Goal: Find specific page/section: Find specific page/section

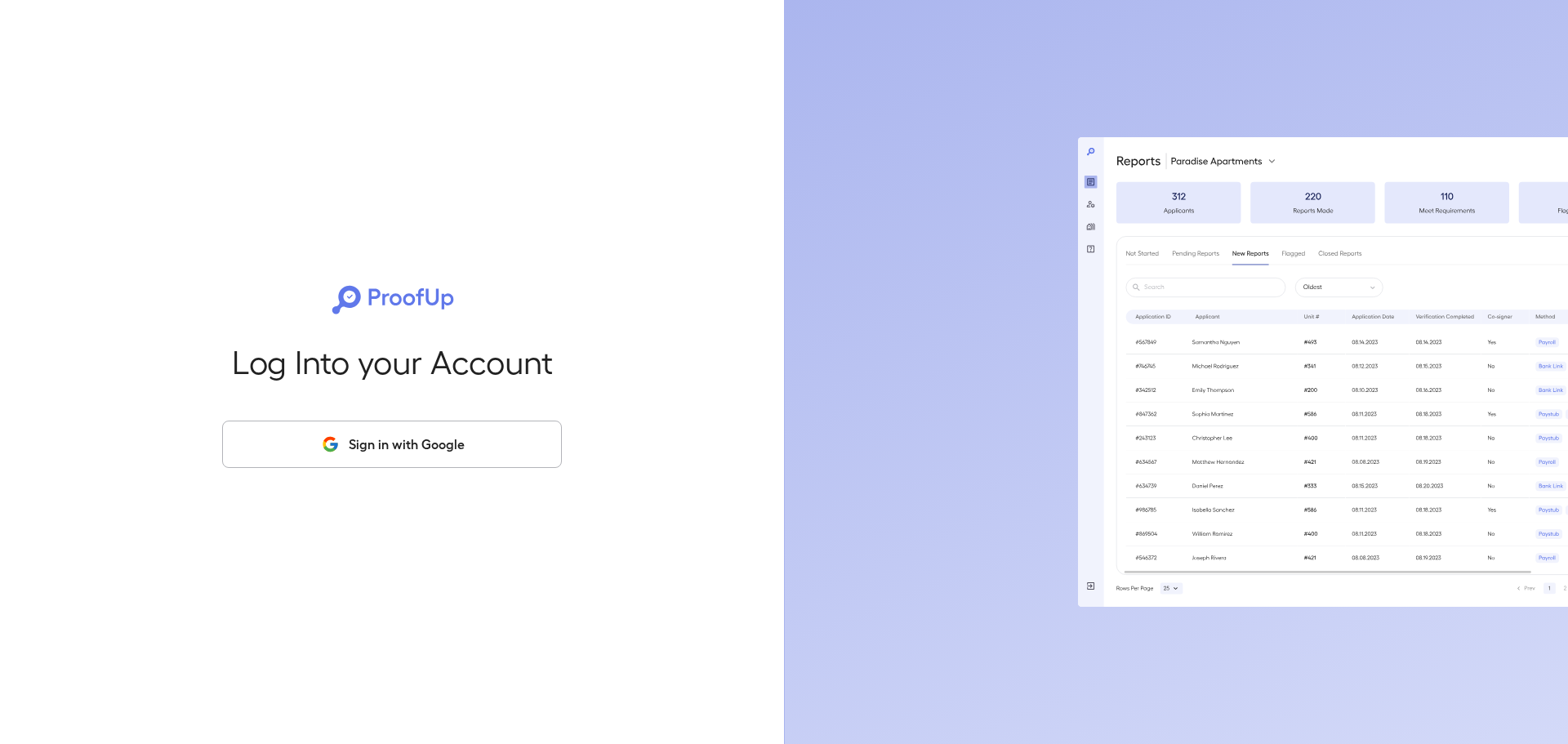
click at [388, 454] on button "Sign in with Google" at bounding box center [392, 444] width 340 height 47
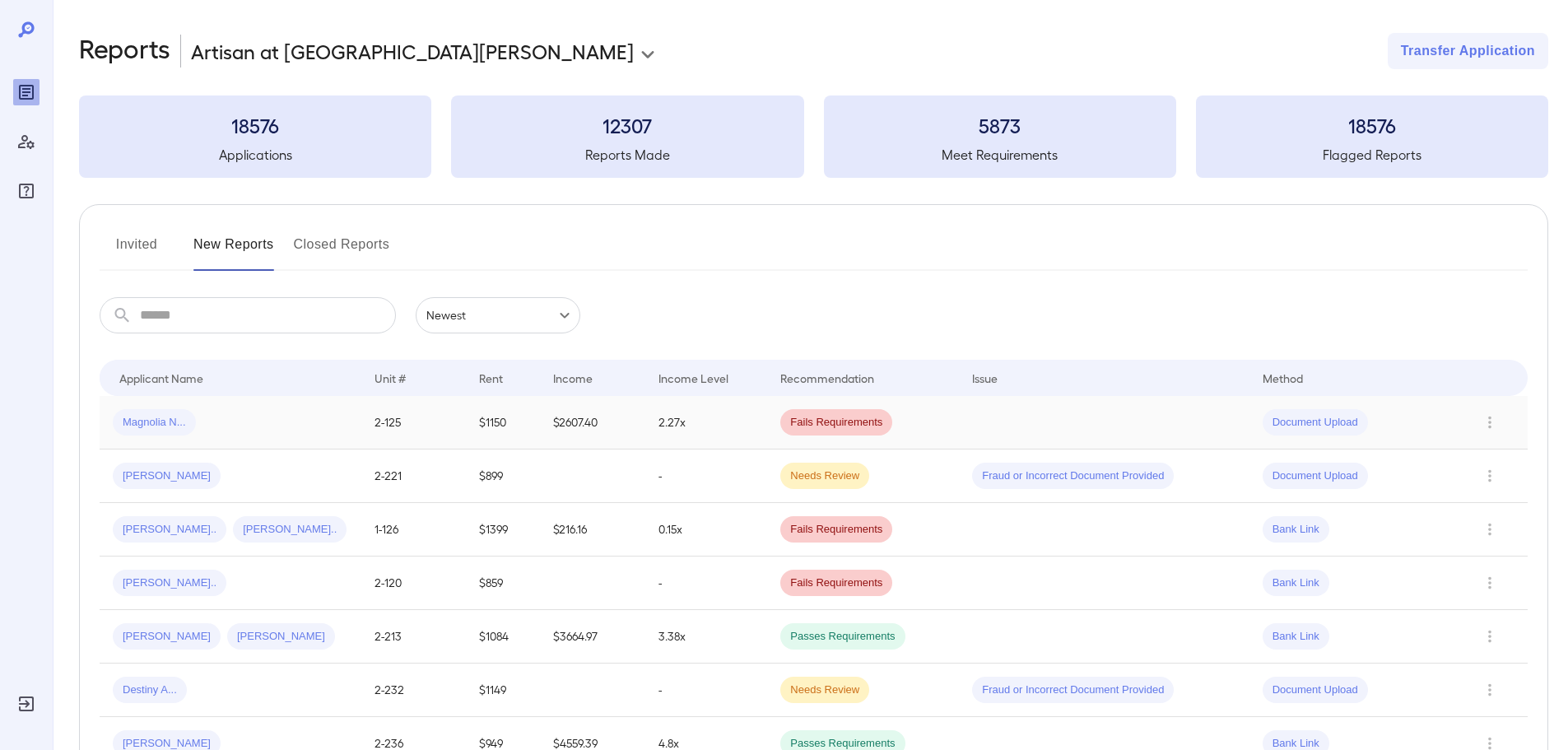
click at [199, 418] on div "Magnolia N..." at bounding box center [230, 422] width 236 height 26
